Goal: Information Seeking & Learning: Find specific fact

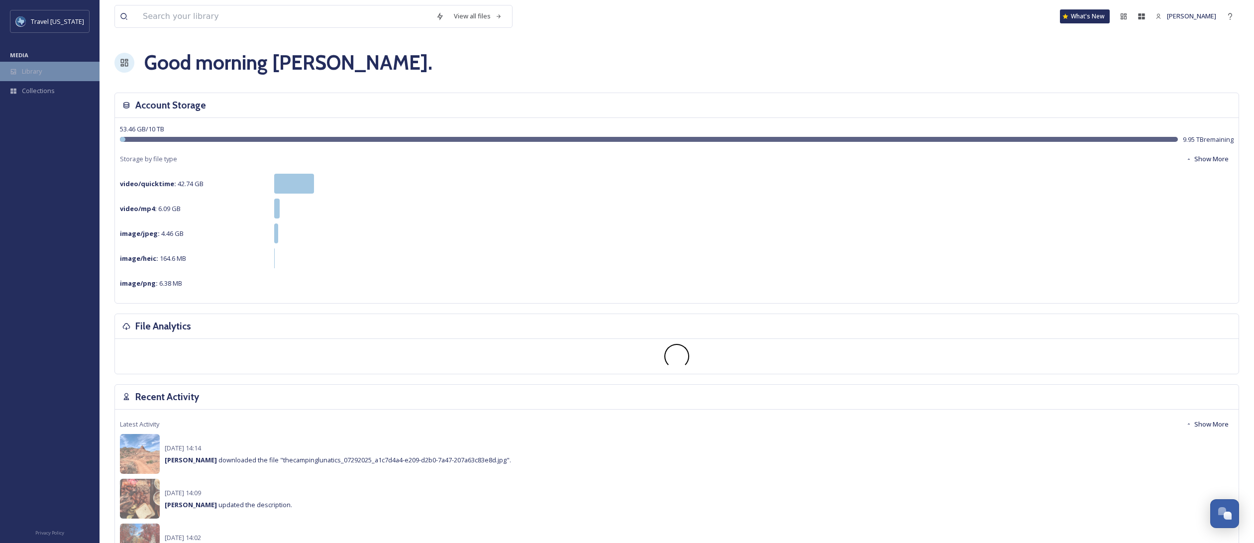
click at [38, 73] on span "Library" at bounding box center [32, 71] width 20 height 9
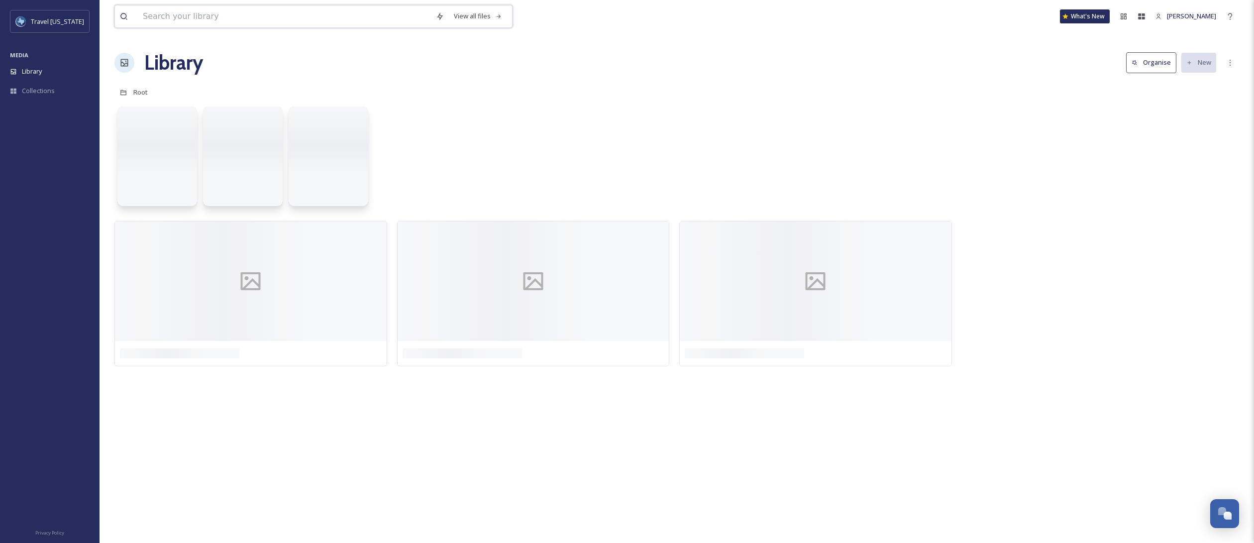
click at [195, 19] on input at bounding box center [284, 16] width 293 height 22
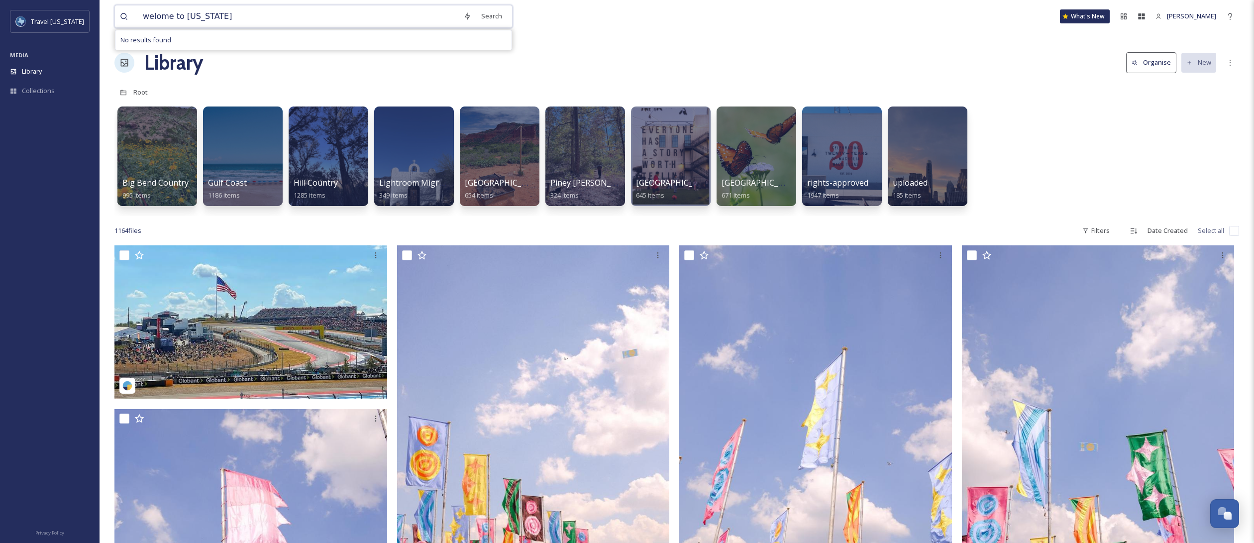
type input "welcome to [US_STATE]"
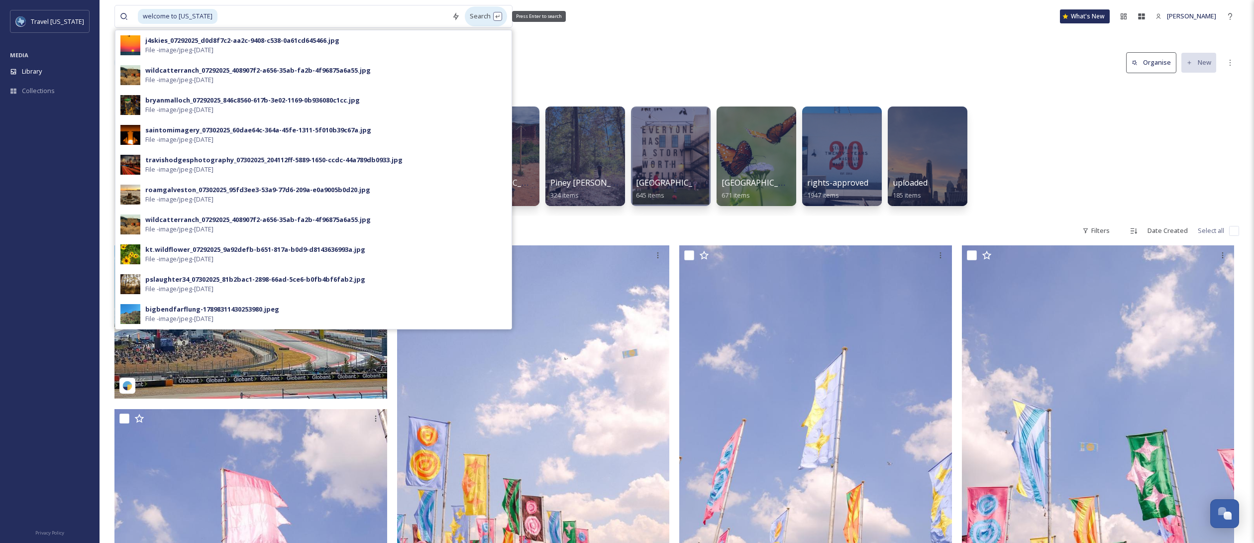
click at [479, 18] on div "Search Press Enter to search" at bounding box center [486, 15] width 42 height 19
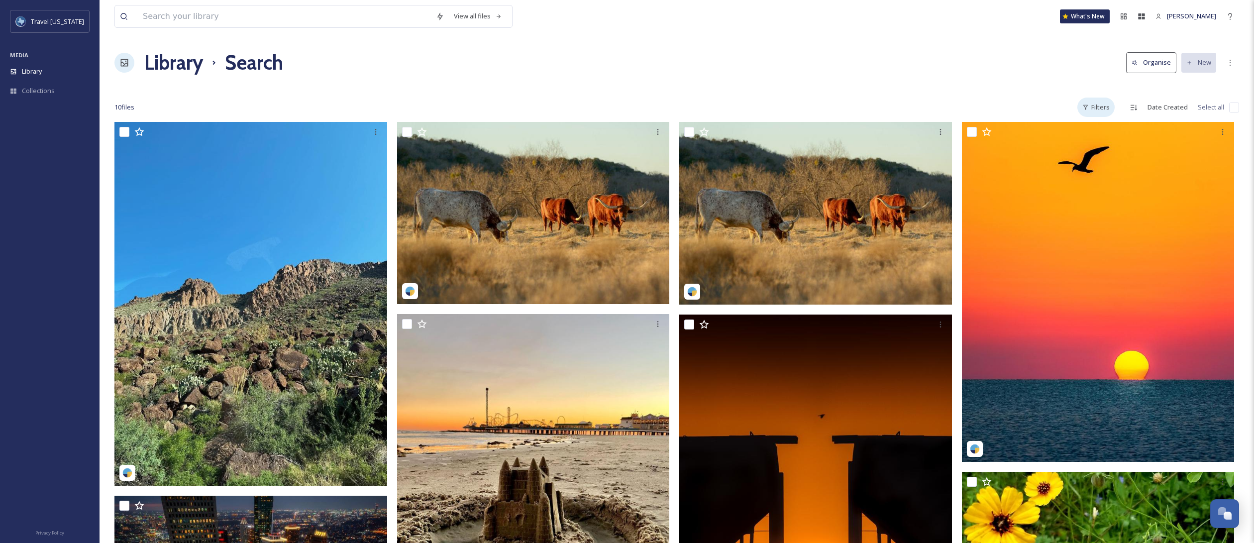
click at [1099, 108] on div "Filters" at bounding box center [1096, 107] width 37 height 19
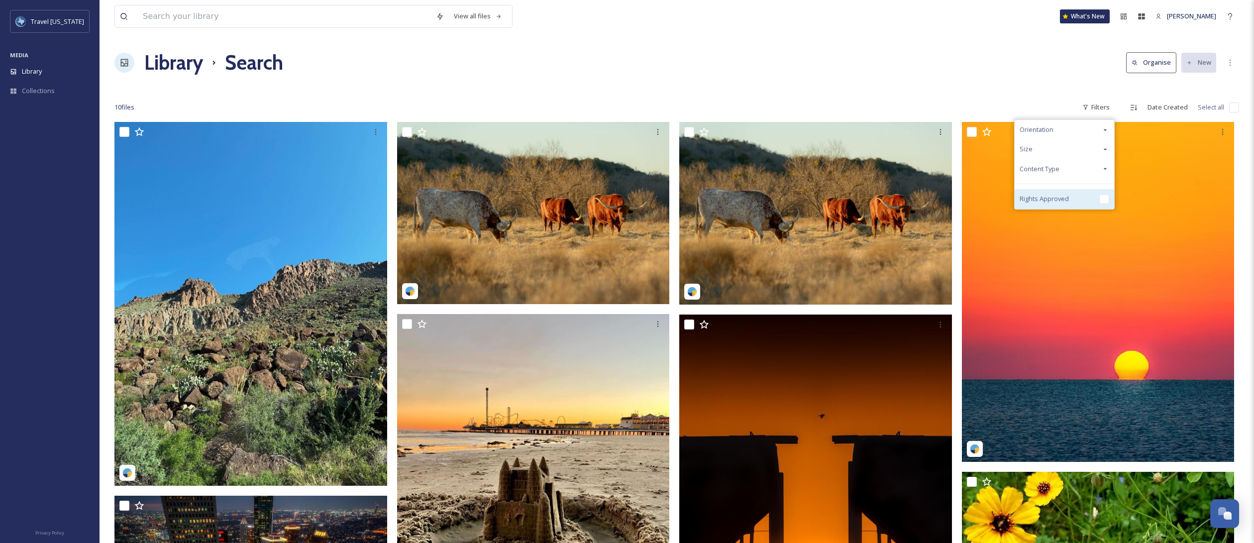
click at [1107, 200] on input "checkbox" at bounding box center [1105, 199] width 10 height 10
